Goal: Task Accomplishment & Management: Use online tool/utility

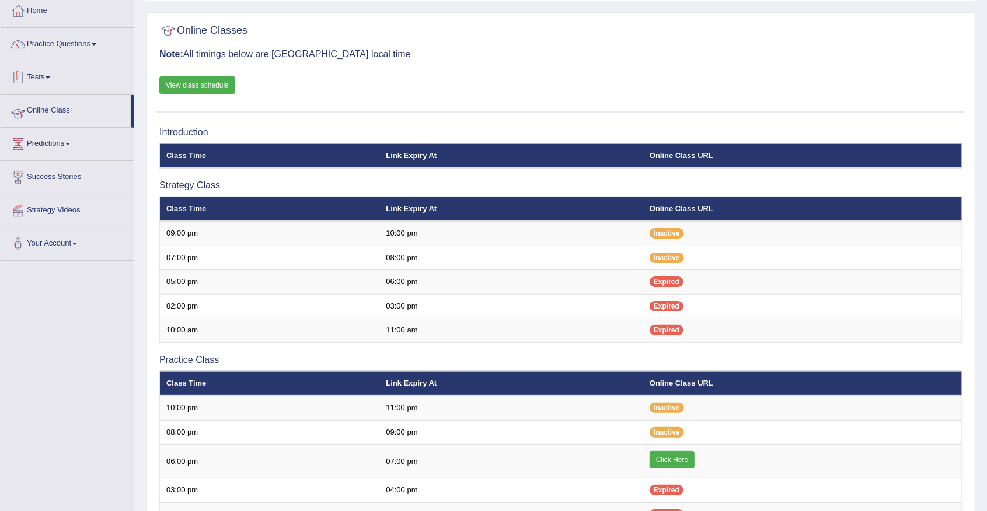
click at [54, 107] on link "Online Class" at bounding box center [66, 109] width 130 height 29
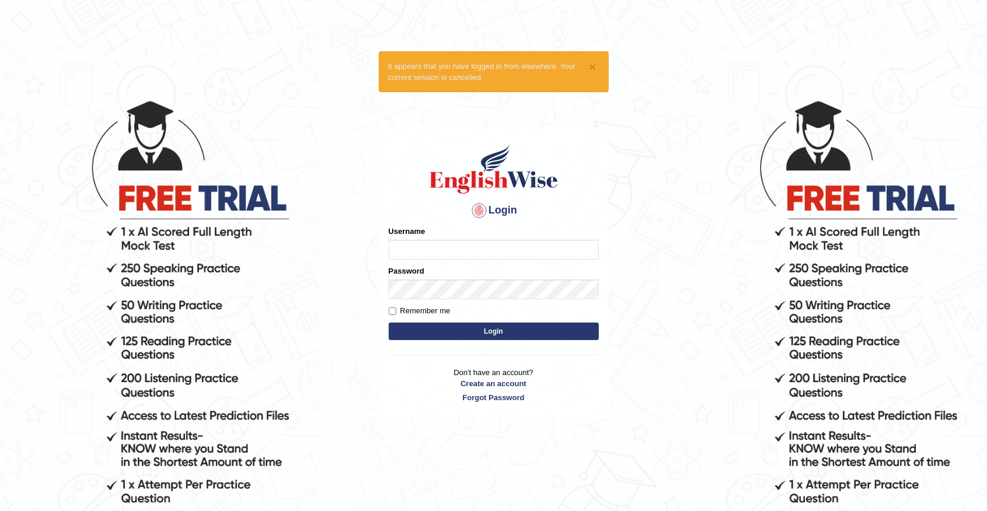
type input "Benali"
click at [480, 331] on button "Login" at bounding box center [494, 332] width 210 height 18
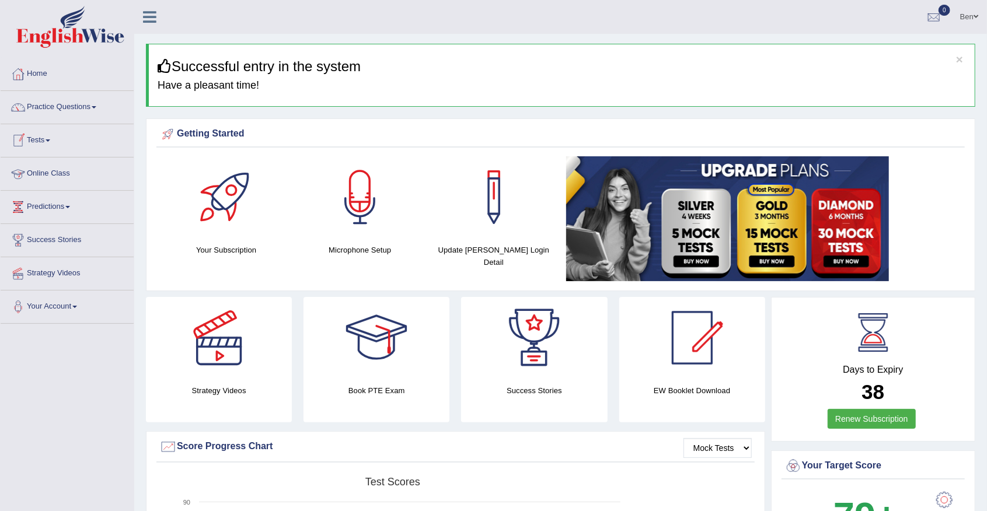
click at [61, 170] on link "Online Class" at bounding box center [67, 172] width 133 height 29
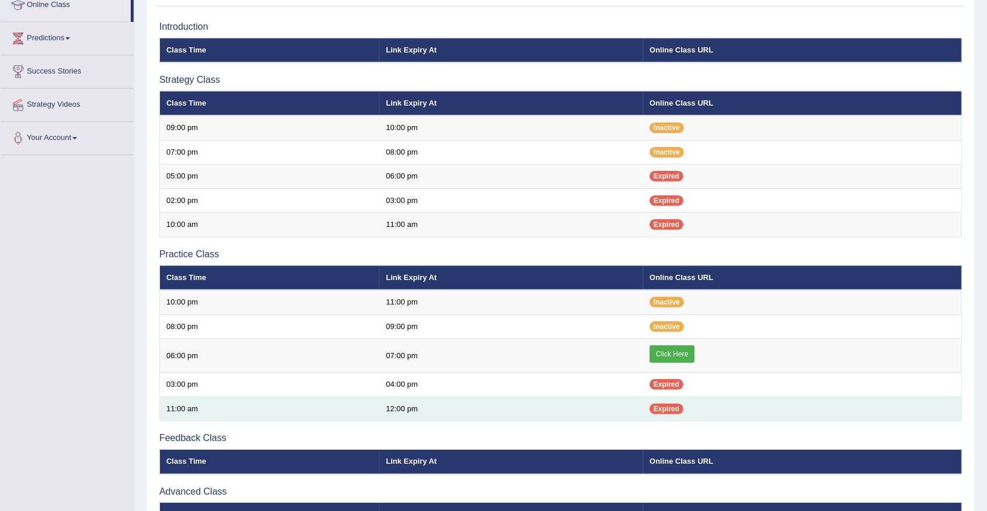
scroll to position [155, 0]
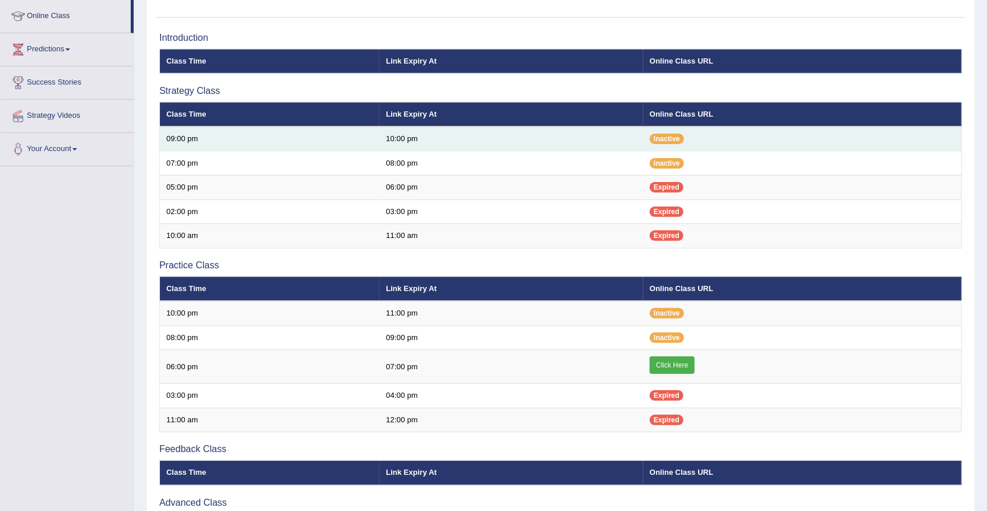
scroll to position [138, 0]
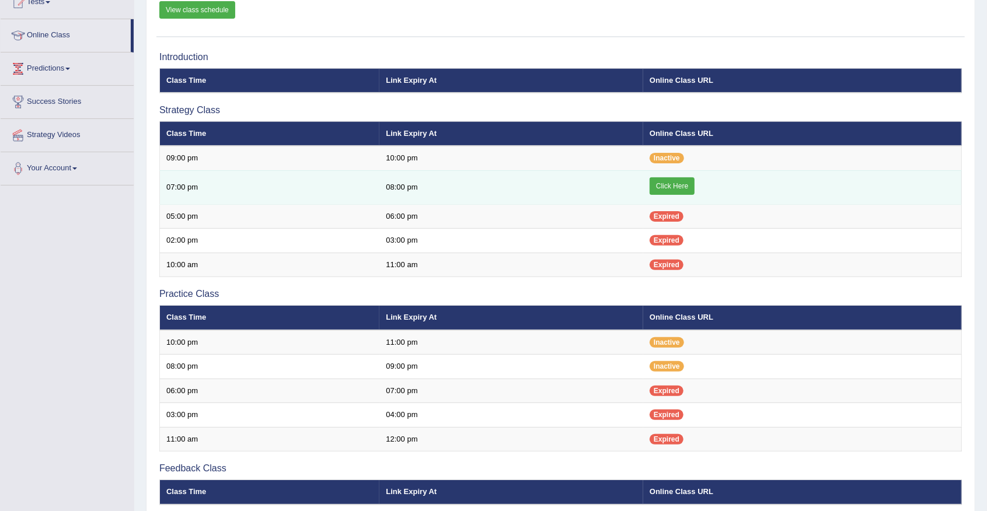
click at [675, 188] on link "Click Here" at bounding box center [672, 187] width 45 height 18
